Goal: Information Seeking & Learning: Learn about a topic

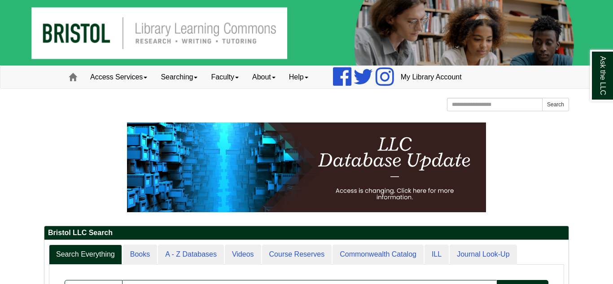
click at [323, 113] on div at bounding box center [306, 115] width 525 height 4
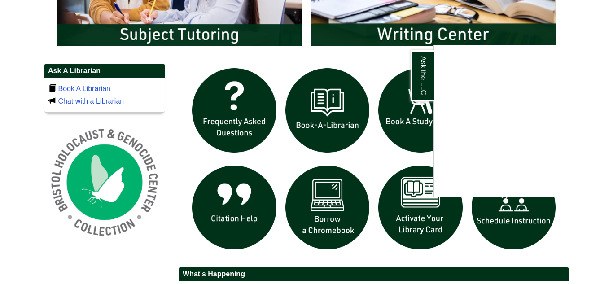
scroll to position [572, 0]
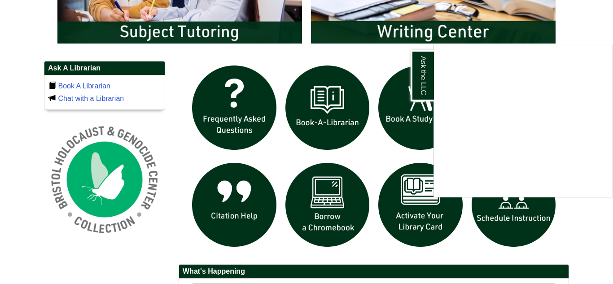
click at [256, 184] on div "Ask the LLC" at bounding box center [306, 142] width 613 height 284
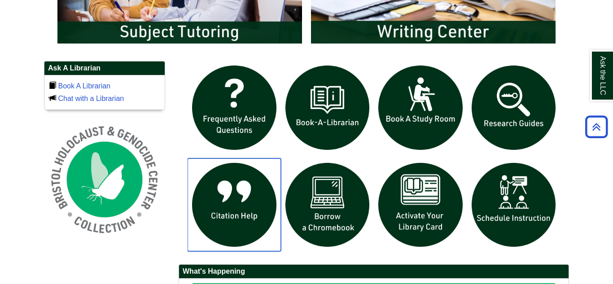
click at [231, 202] on img "slideshow" at bounding box center [233, 204] width 93 height 93
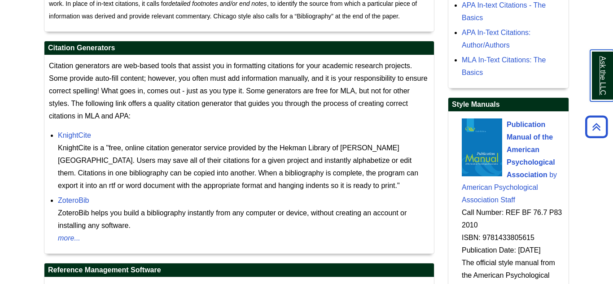
scroll to position [771, 0]
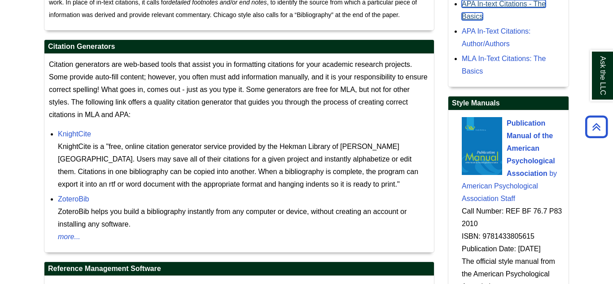
click at [479, 20] on link "APA In-text Citations - The Basics" at bounding box center [504, 10] width 84 height 20
